Goal: Navigation & Orientation: Understand site structure

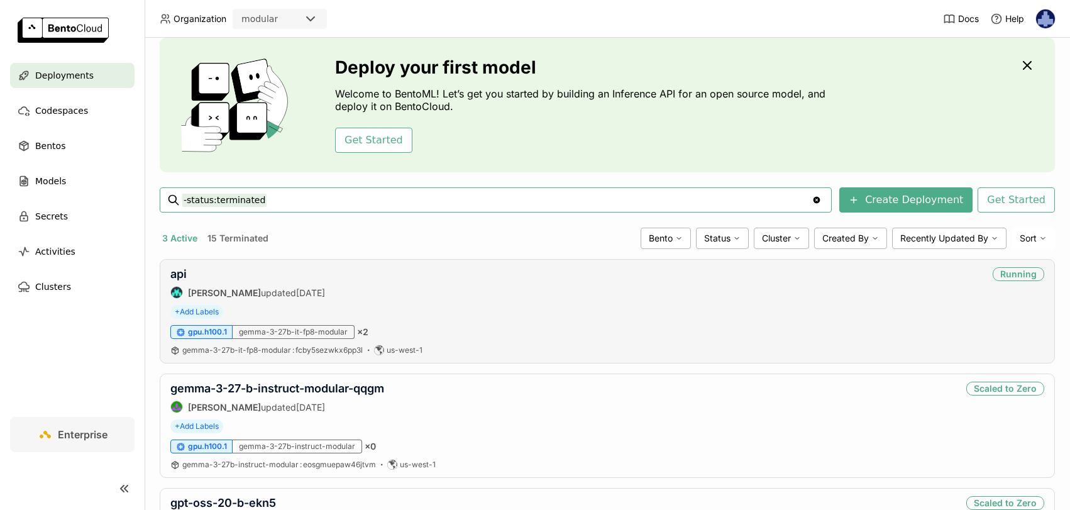
scroll to position [40, 0]
click at [389, 297] on div "api [PERSON_NAME] updated [DATE] Running" at bounding box center [607, 282] width 874 height 31
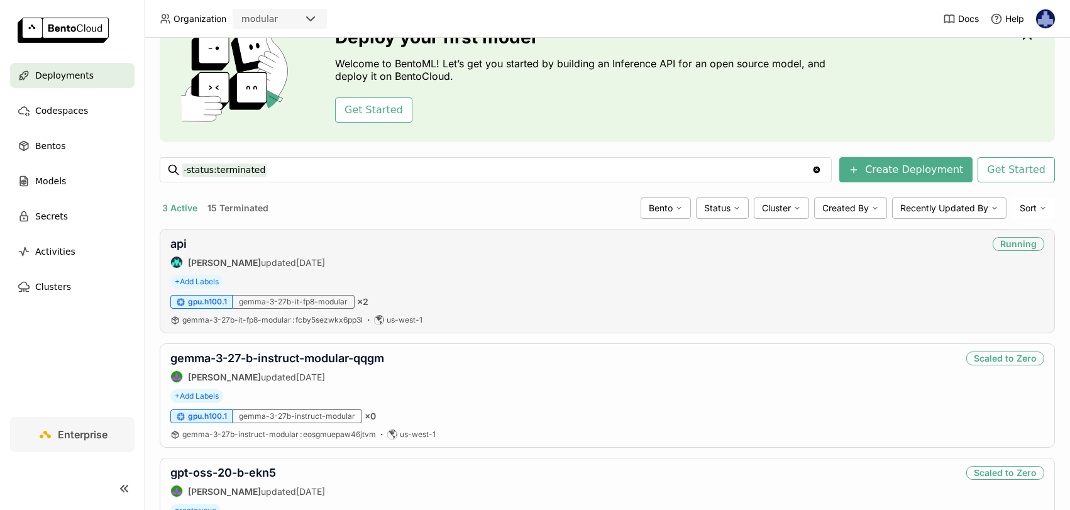
scroll to position [69, 0]
click at [258, 320] on span "gemma-3-27b-it-fp8-modular : fcby5sezwkx6pp3l" at bounding box center [272, 320] width 180 height 9
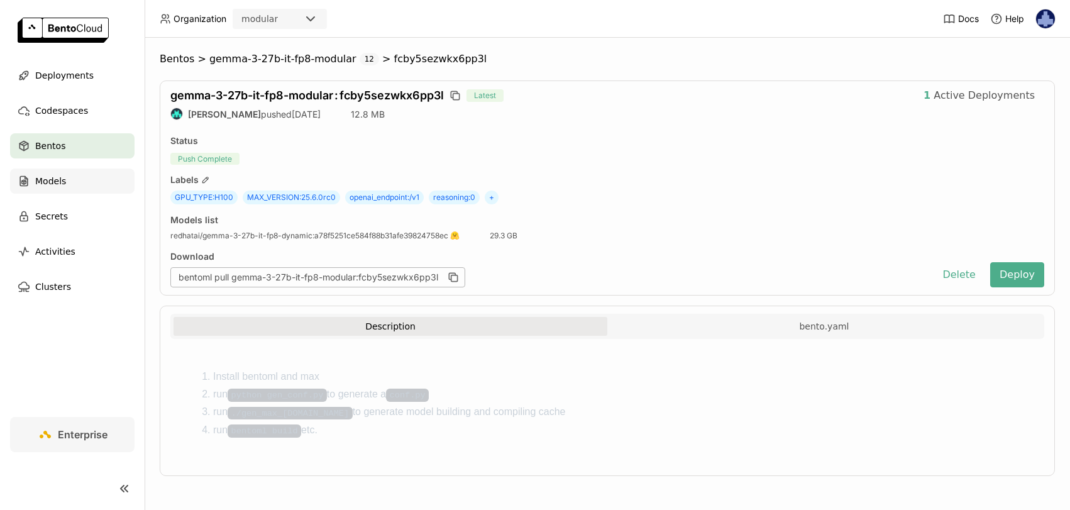
click at [80, 184] on div "Models" at bounding box center [72, 181] width 125 height 25
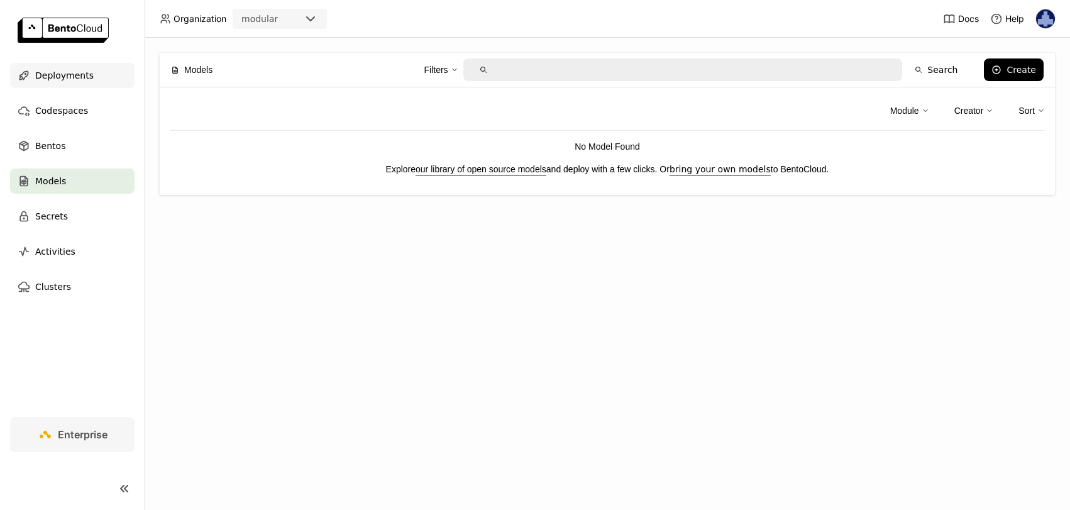
click at [96, 79] on div "Deployments" at bounding box center [72, 75] width 125 height 25
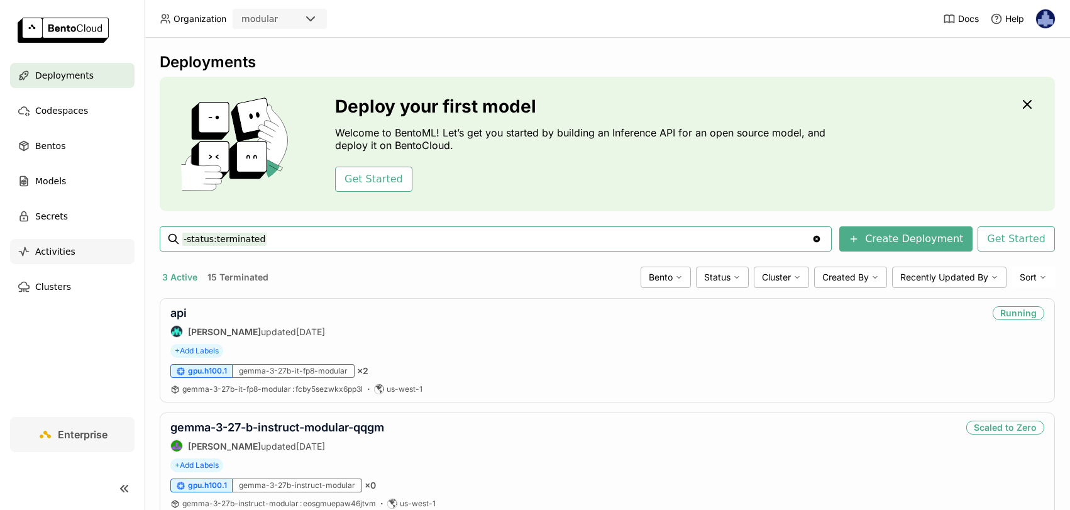
click at [50, 255] on span "Activities" at bounding box center [55, 251] width 40 height 15
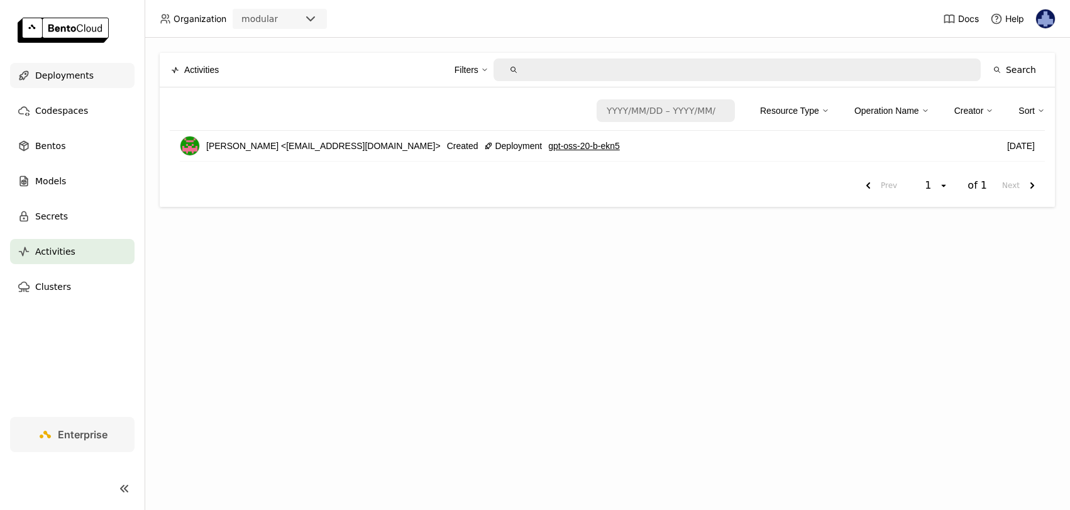
click at [89, 82] on div "Deployments" at bounding box center [72, 75] width 125 height 25
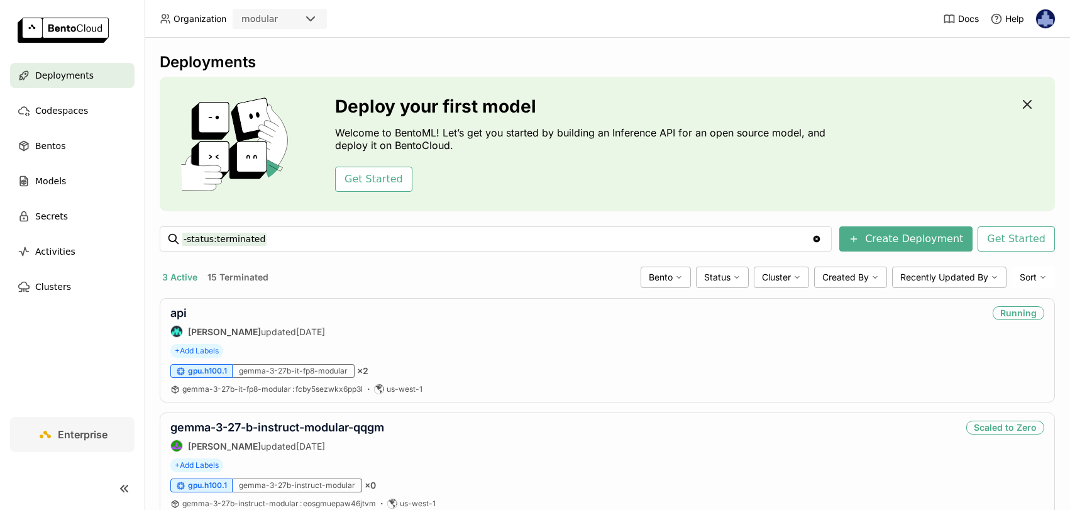
click at [1025, 104] on icon "button" at bounding box center [1027, 104] width 15 height 15
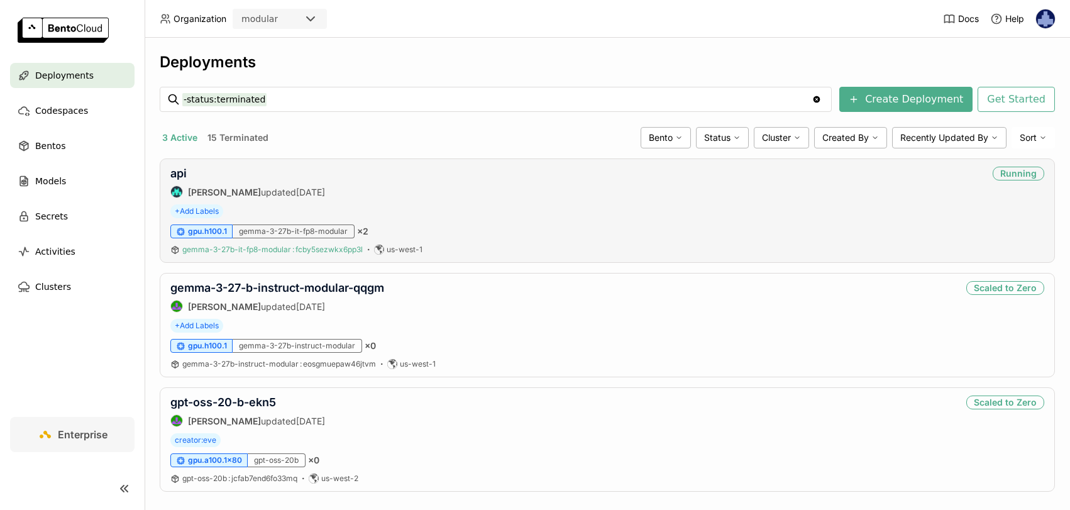
click at [216, 249] on span "gemma-3-27b-it-fp8-modular : fcby5sezwkx6pp3l" at bounding box center [272, 249] width 180 height 9
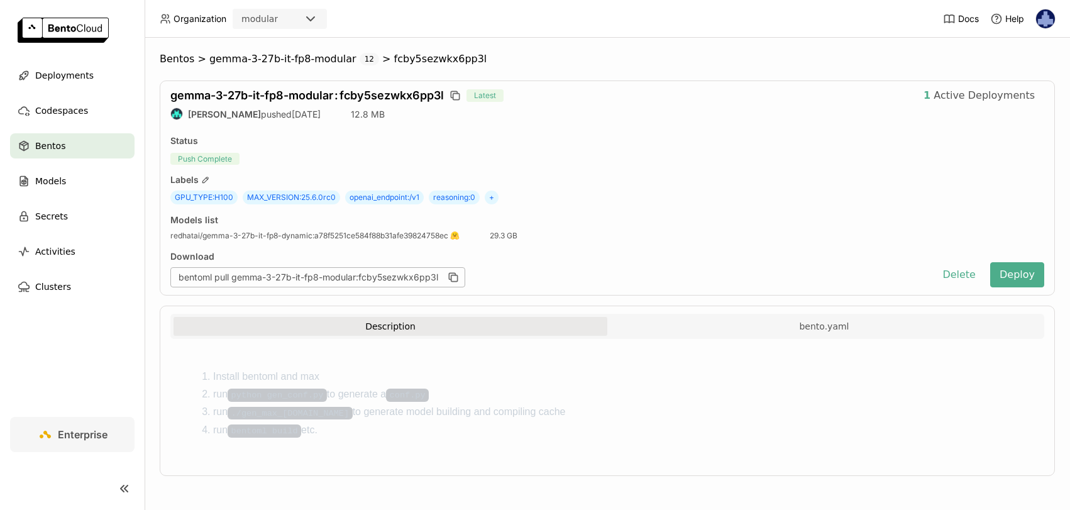
click at [55, 144] on span "Bentos" at bounding box center [50, 145] width 30 height 15
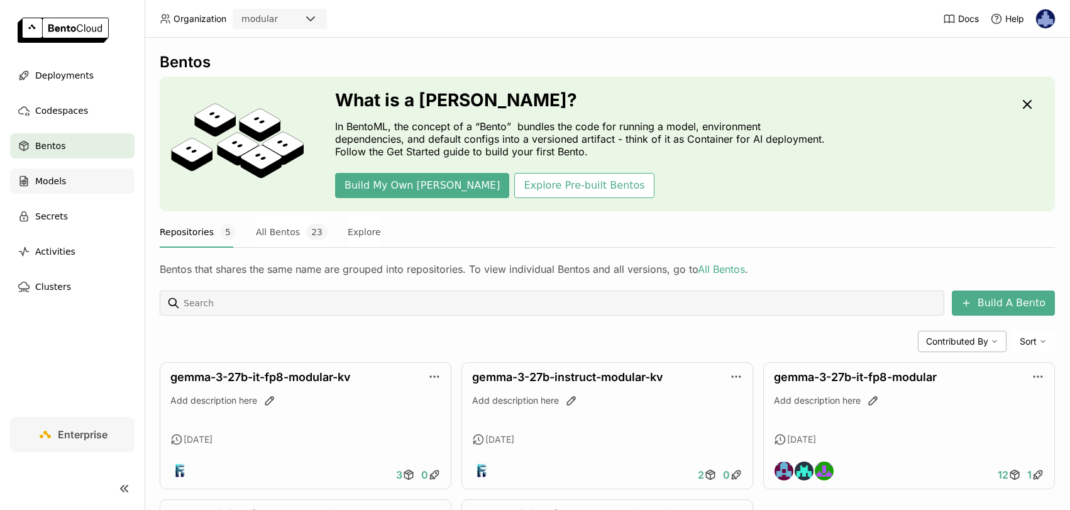
click at [102, 185] on div "Models" at bounding box center [72, 181] width 125 height 25
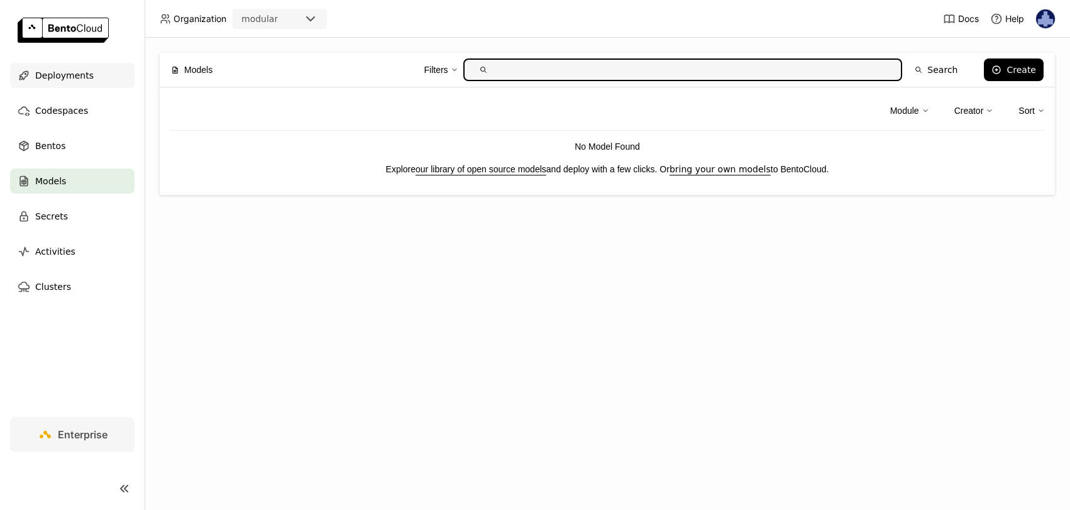
click at [69, 84] on div "Deployments" at bounding box center [72, 75] width 125 height 25
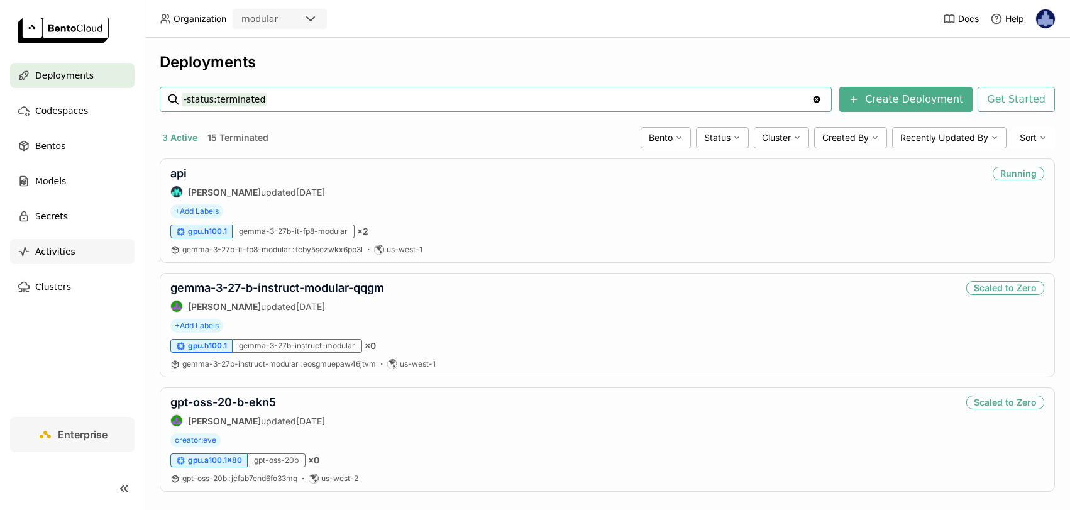
click at [56, 252] on span "Activities" at bounding box center [55, 251] width 40 height 15
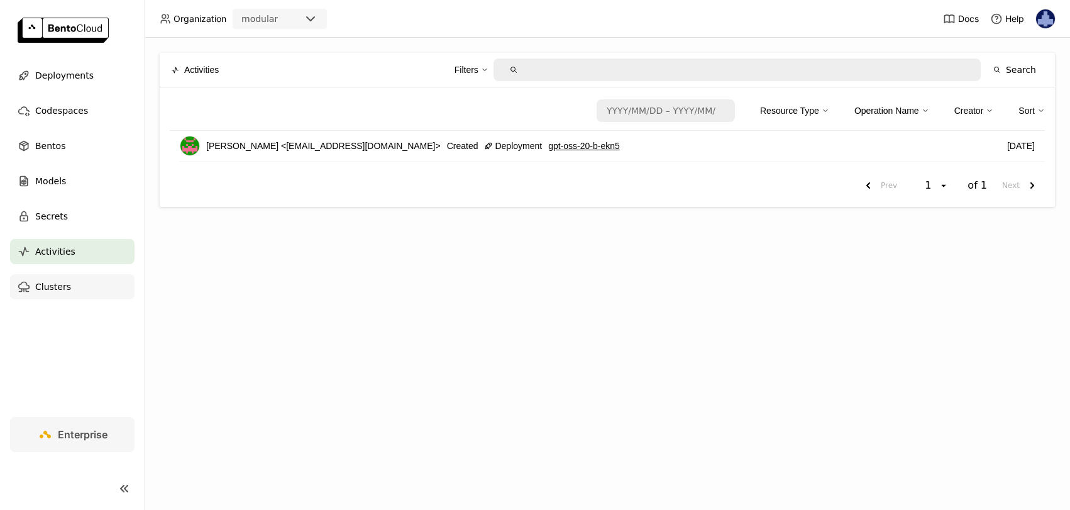
click at [69, 290] on div "Clusters" at bounding box center [72, 286] width 125 height 25
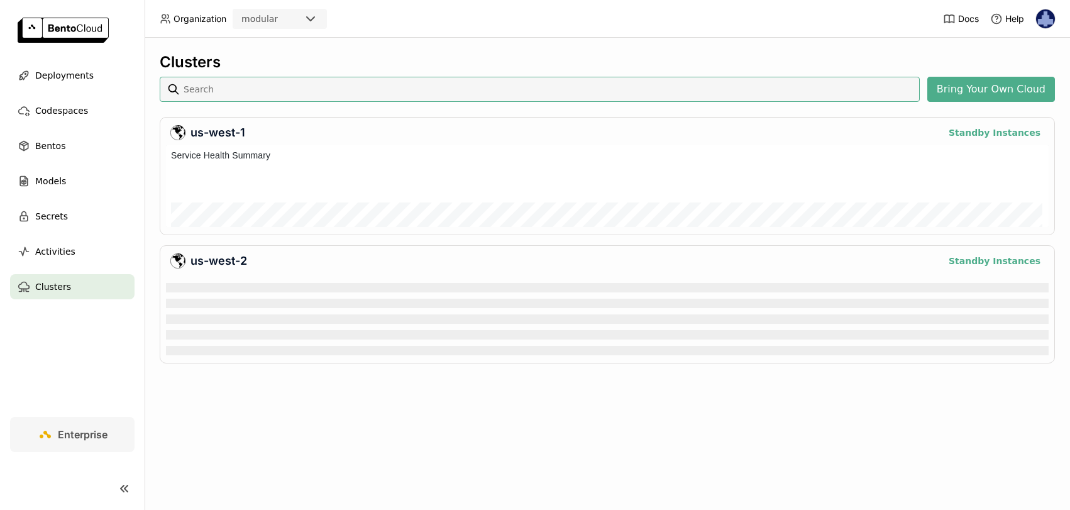
scroll to position [82, 883]
